Goal: Information Seeking & Learning: Find specific fact

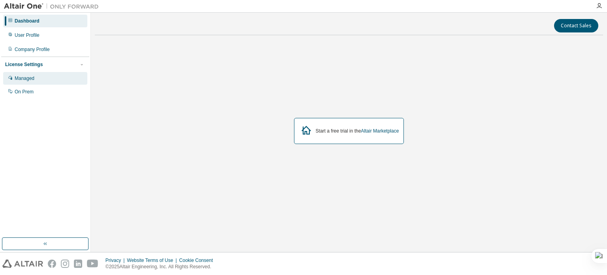
click at [42, 79] on div "Managed" at bounding box center [45, 78] width 84 height 13
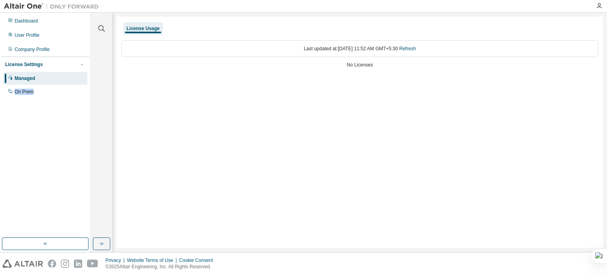
drag, startPoint x: 76, startPoint y: 83, endPoint x: 54, endPoint y: 99, distance: 27.4
click at [54, 99] on div "Dashboard User Profile Company Profile License Settings Managed On Prem" at bounding box center [45, 125] width 88 height 222
click at [31, 95] on div "On Prem" at bounding box center [45, 91] width 84 height 13
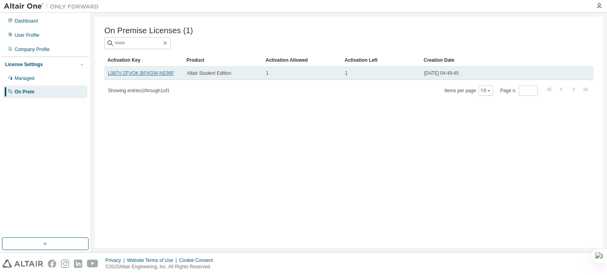
click at [156, 71] on link "L087V-ZFVOK-BPXGW-NE99F" at bounding box center [141, 73] width 66 height 6
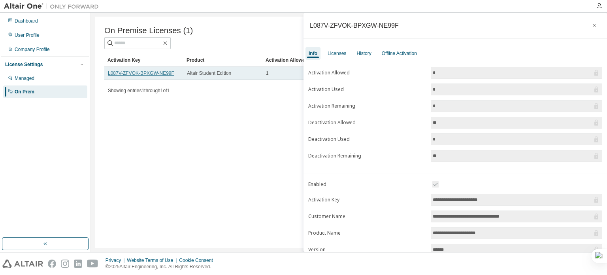
click at [156, 71] on link "L087V-ZFVOK-BPXGW-NE99F" at bounding box center [141, 73] width 66 height 6
drag, startPoint x: 171, startPoint y: 72, endPoint x: 107, endPoint y: 74, distance: 64.0
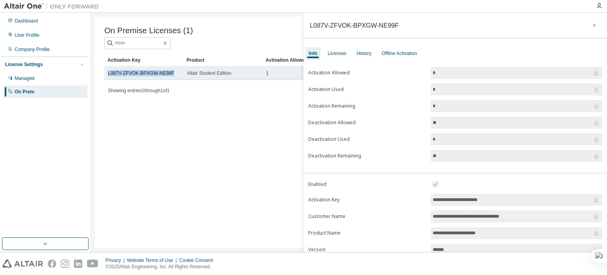
click at [107, 74] on td "L087V-ZFVOK-BPXGW-NE99F" at bounding box center [143, 72] width 79 height 13
copy link "L087V-ZFVOK-BPXGW-NE99F"
